Goal: Navigation & Orientation: Find specific page/section

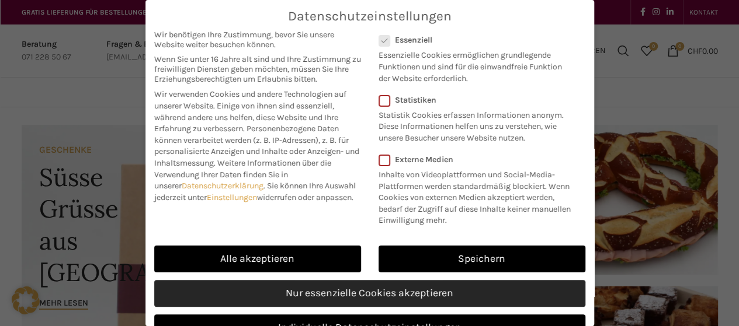
click at [294, 304] on link "Nur essenzielle Cookies akzeptieren" at bounding box center [369, 293] width 431 height 27
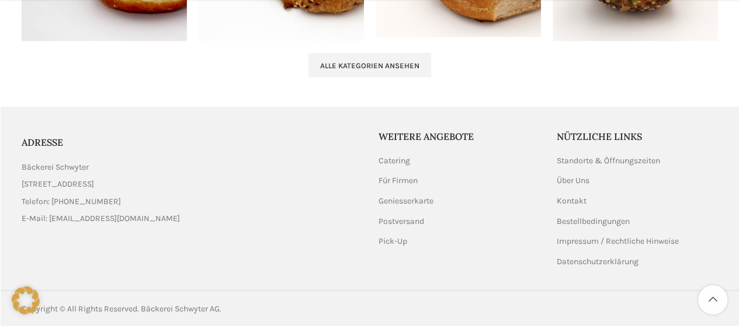
scroll to position [1327, 0]
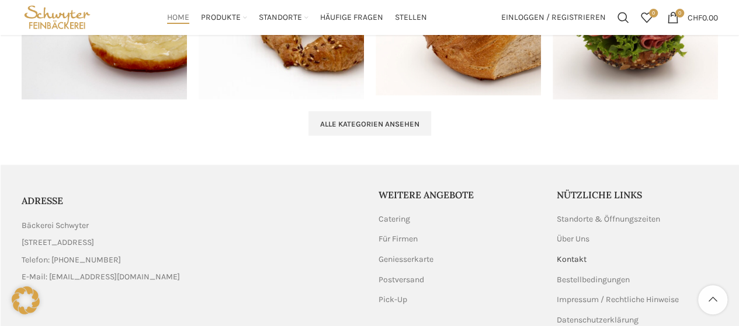
click at [574, 259] on link "Kontakt" at bounding box center [572, 260] width 31 height 12
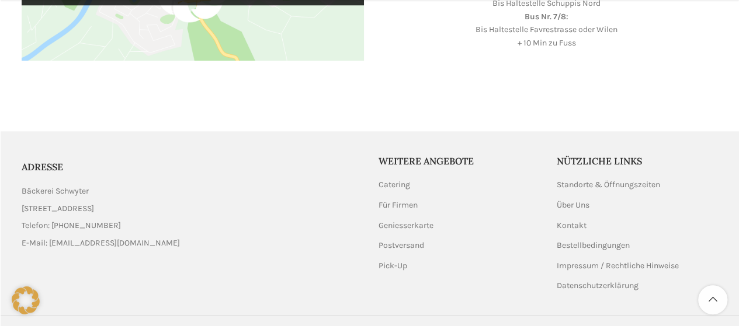
scroll to position [543, 0]
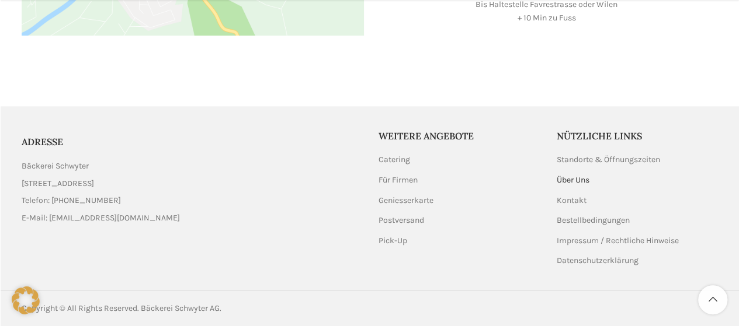
click at [582, 178] on link "Über Uns" at bounding box center [574, 181] width 34 height 12
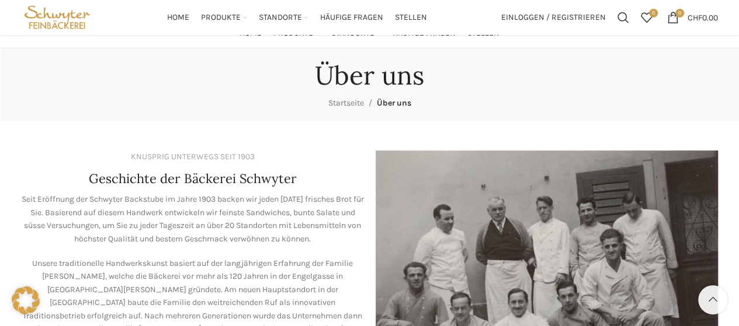
scroll to position [58, 0]
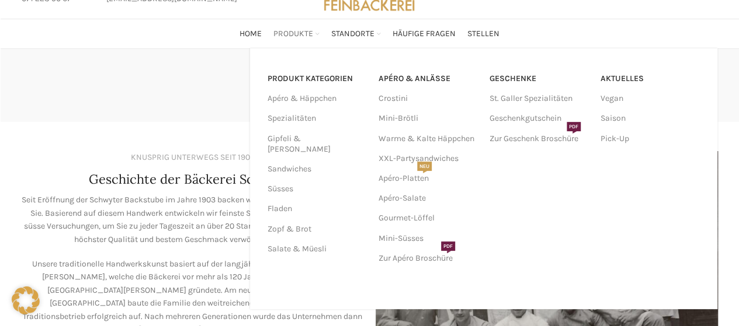
click at [291, 33] on span "Produkte" at bounding box center [293, 34] width 40 height 11
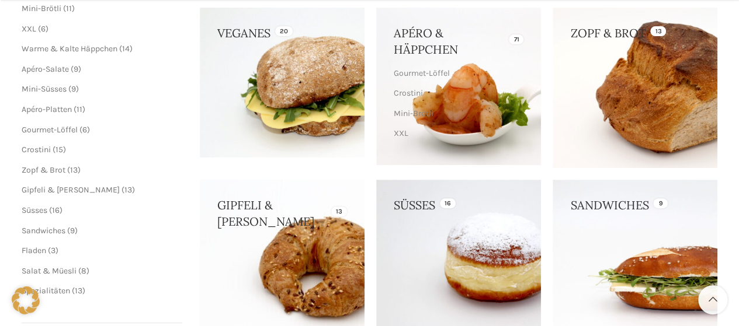
scroll to position [234, 0]
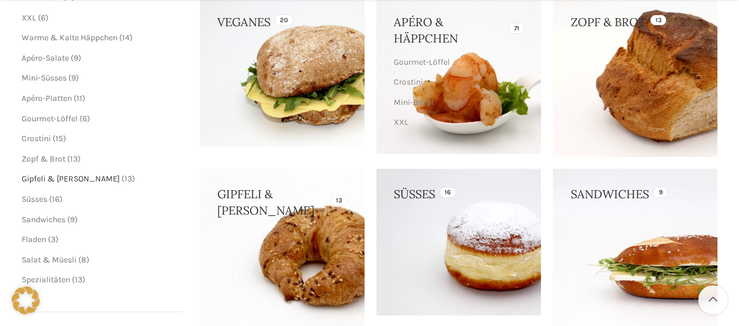
click at [52, 178] on span "Gipfeli & [PERSON_NAME]" at bounding box center [71, 179] width 98 height 10
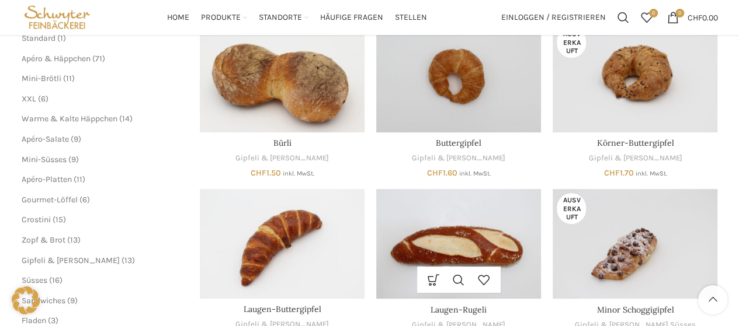
scroll to position [117, 0]
